Goal: Go to known website: Go to known website

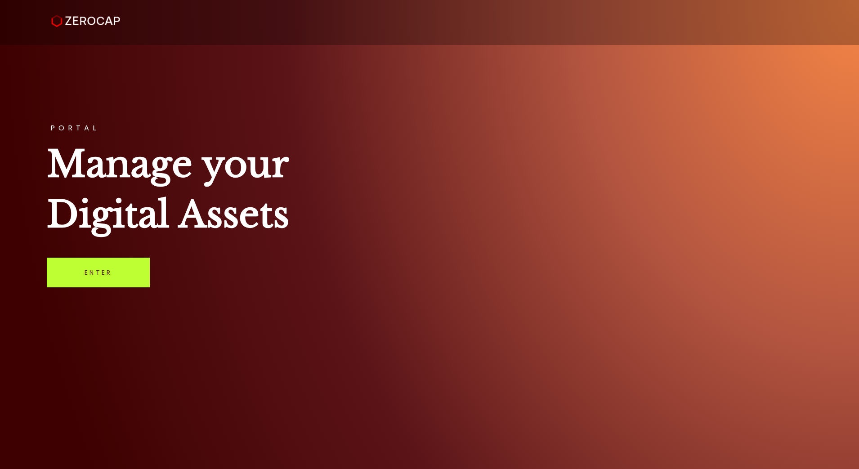
click at [90, 270] on link "Enter" at bounding box center [98, 273] width 103 height 30
